Goal: Book appointment/travel/reservation

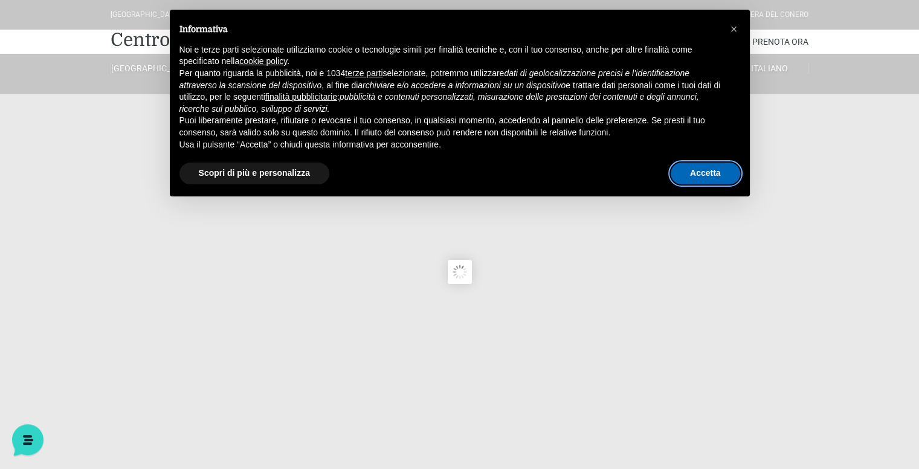
click at [684, 172] on button "Accetta" at bounding box center [705, 174] width 69 height 22
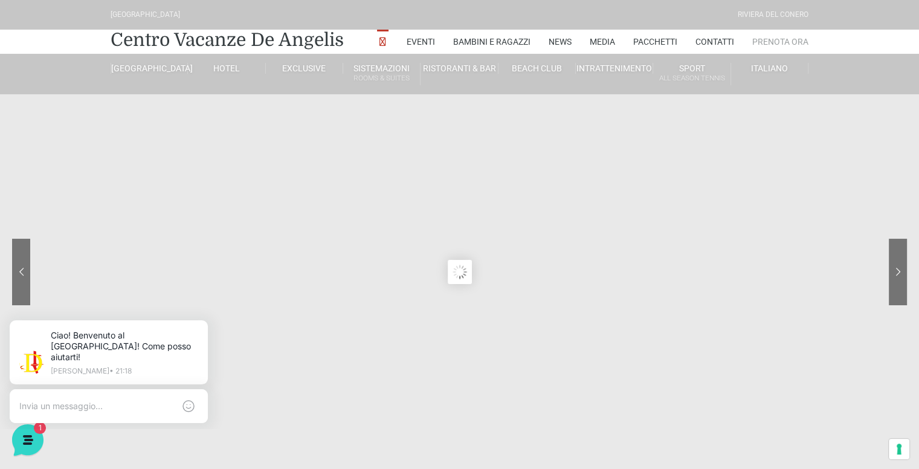
click at [782, 42] on link "Prenota Ora" at bounding box center [780, 42] width 56 height 24
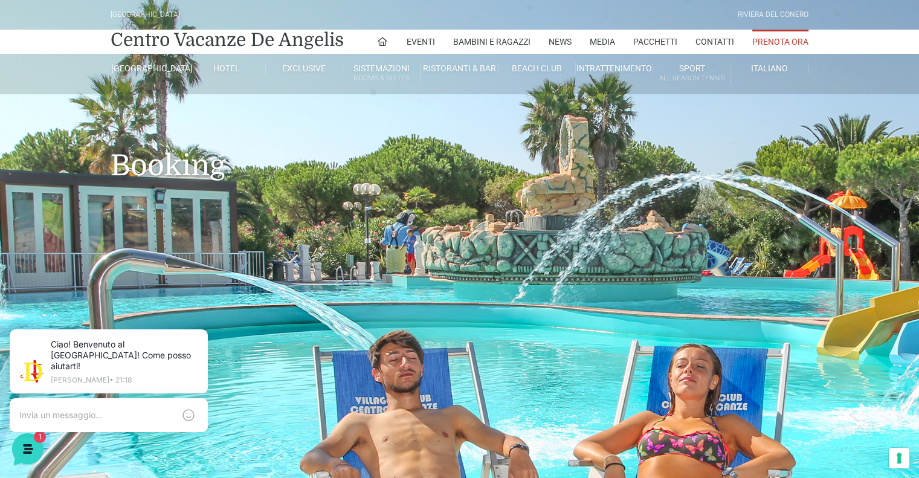
drag, startPoint x: 0, startPoint y: 0, endPoint x: 782, endPoint y: 42, distance: 783.0
click at [782, 42] on link "Prenota Ora" at bounding box center [780, 42] width 56 height 24
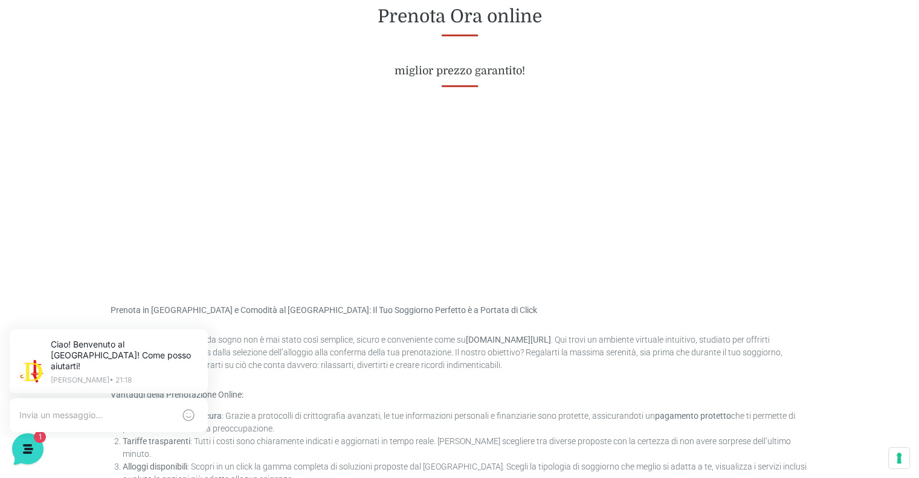
scroll to position [509, 0]
